Goal: Navigation & Orientation: Find specific page/section

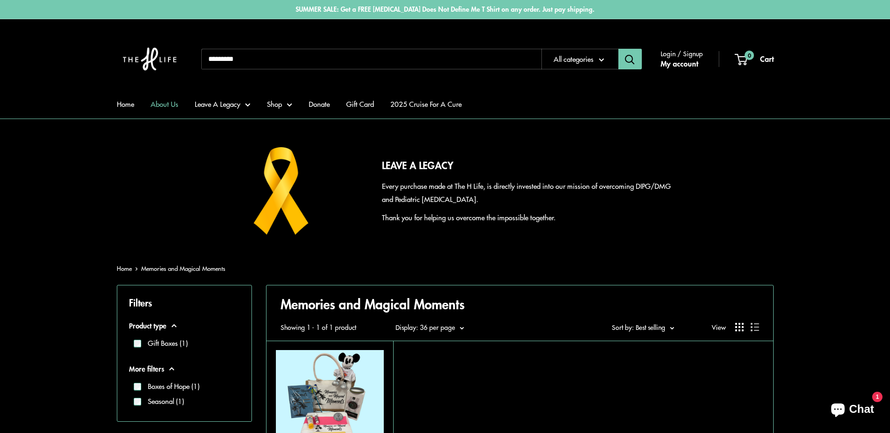
click at [155, 106] on link "About Us" at bounding box center [165, 104] width 28 height 13
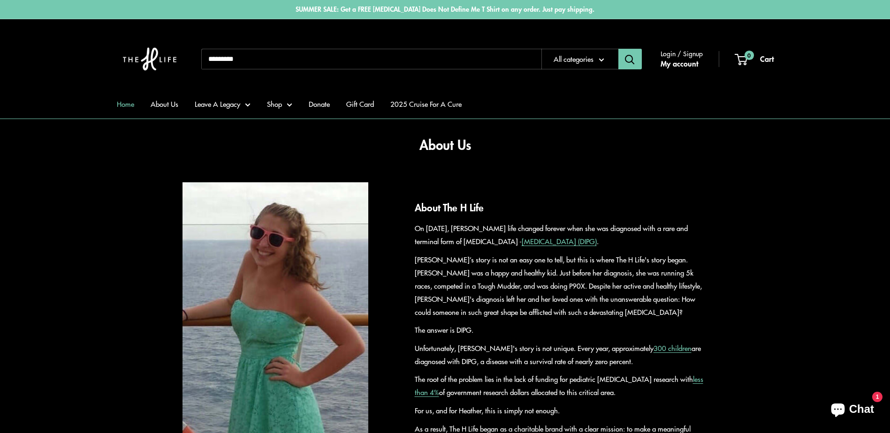
click at [128, 104] on link "Home" at bounding box center [125, 104] width 17 height 13
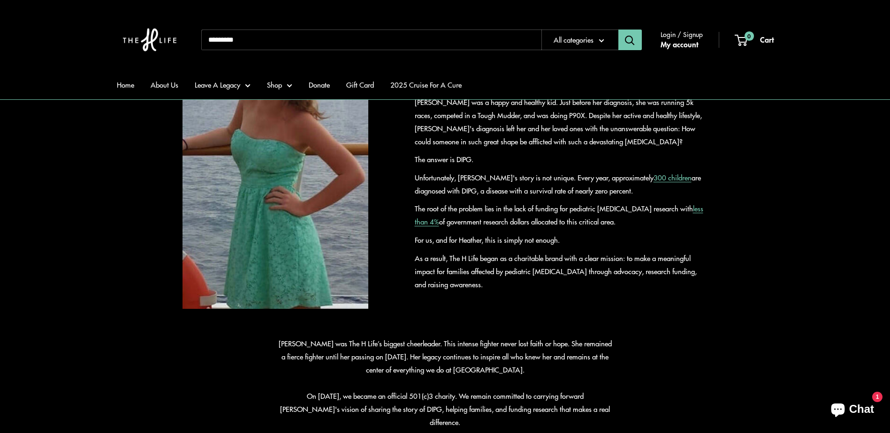
scroll to position [141, 0]
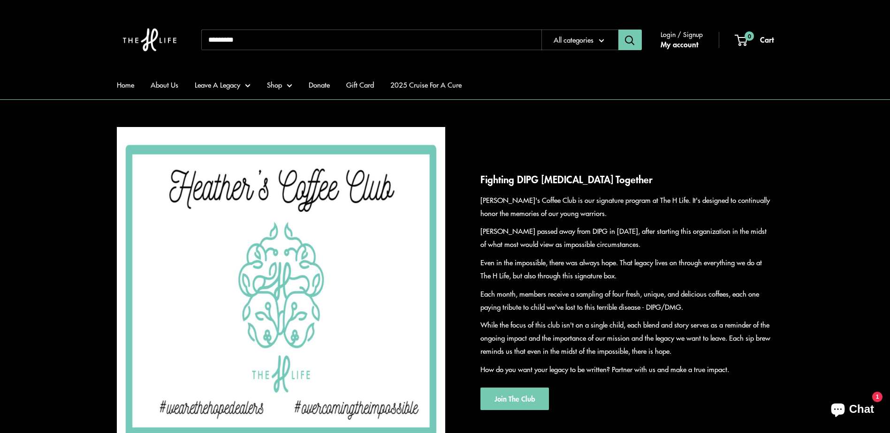
scroll to position [422, 0]
